Goal: Navigation & Orientation: Find specific page/section

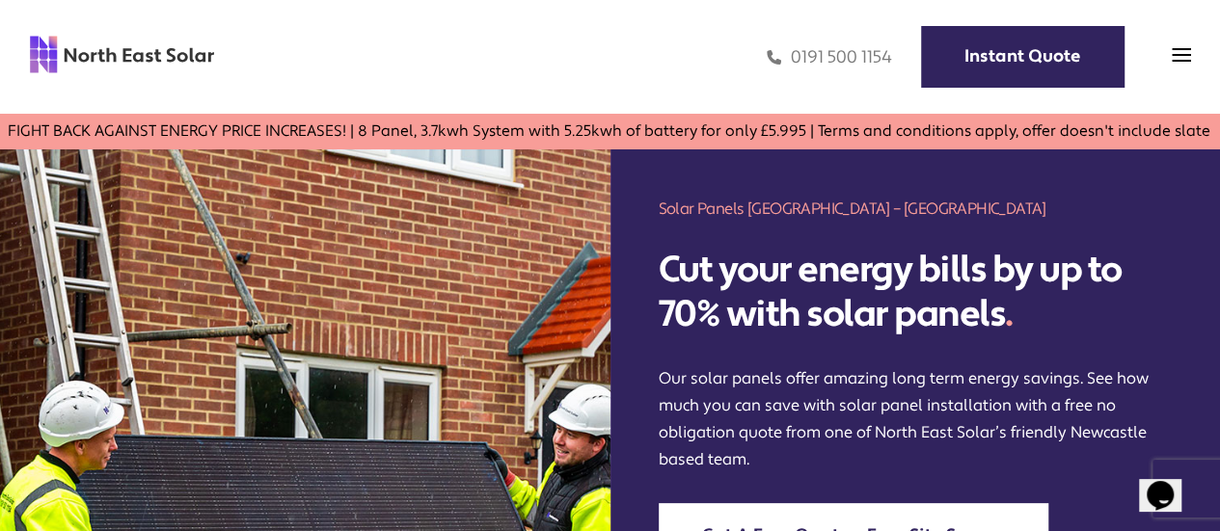
click at [1190, 47] on div "Home Domestic Domestic Solar Panels Domestic Solar Finance Process Commercial C…" at bounding box center [610, 57] width 1220 height 114
click at [1181, 59] on img at bounding box center [1181, 54] width 19 height 19
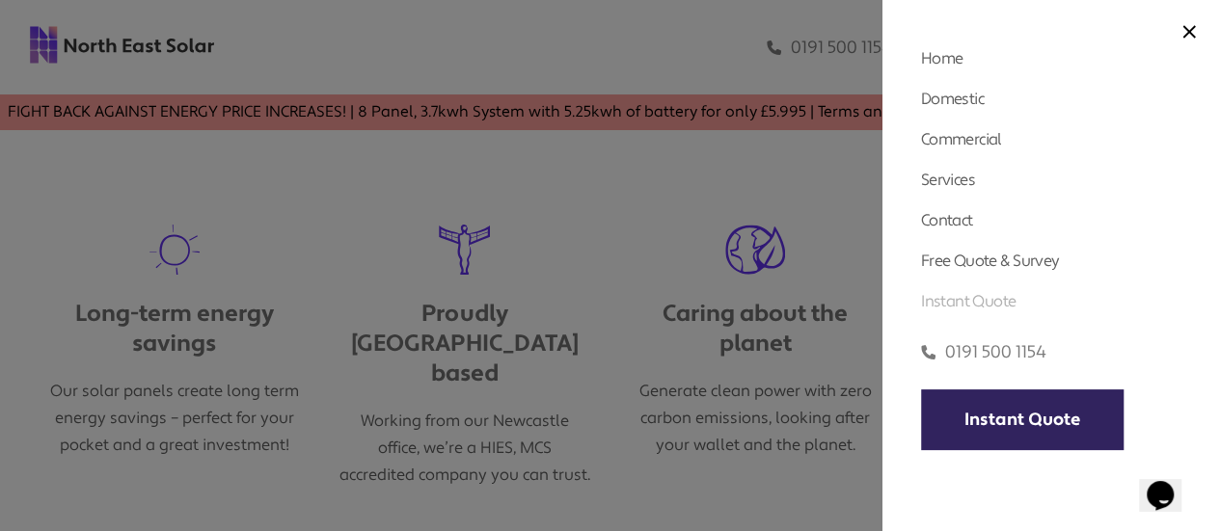
scroll to position [675, 0]
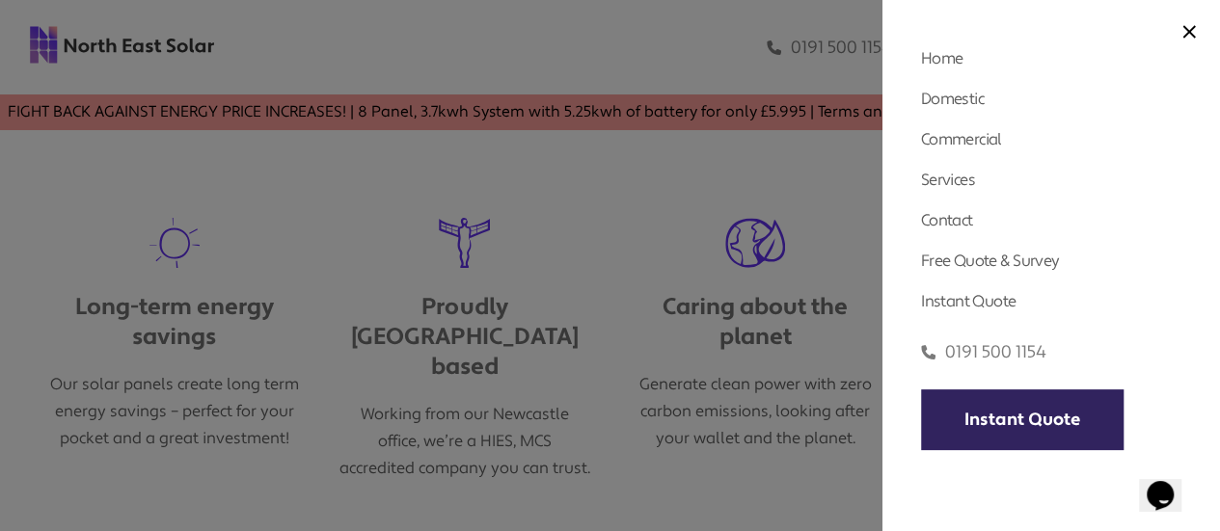
click at [656, 342] on div at bounding box center [610, 265] width 1220 height 531
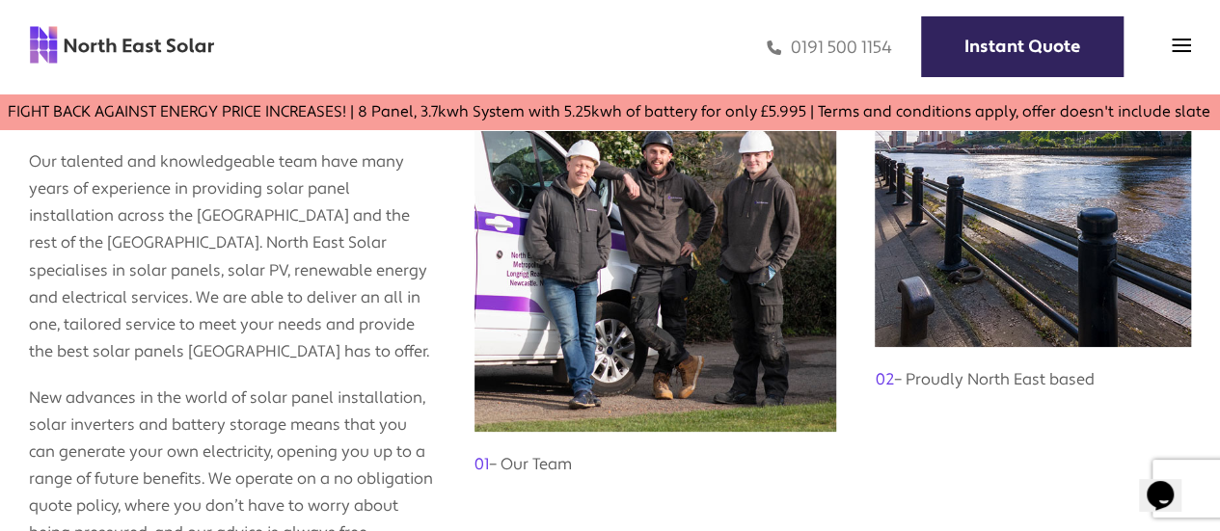
scroll to position [1350, 0]
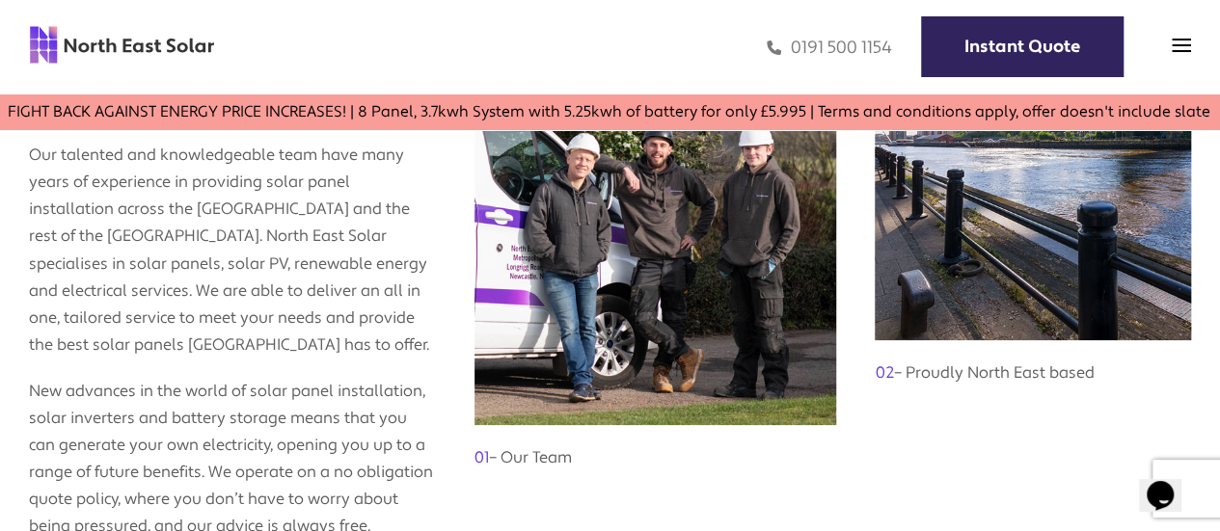
click at [527, 454] on h3 "01 – Our Team" at bounding box center [656, 448] width 363 height 46
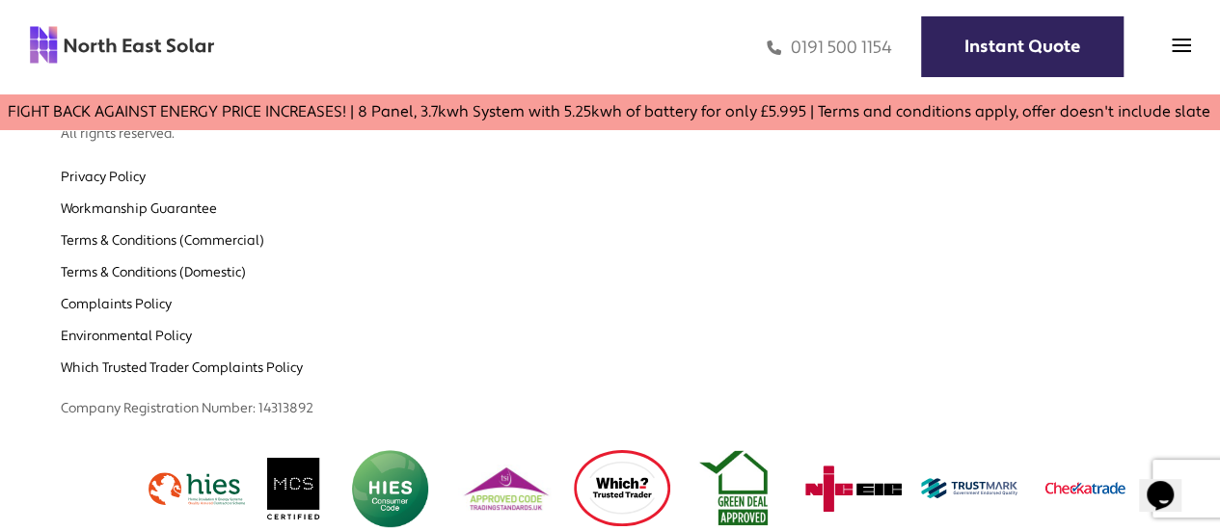
scroll to position [3936, 0]
